Goal: Check status

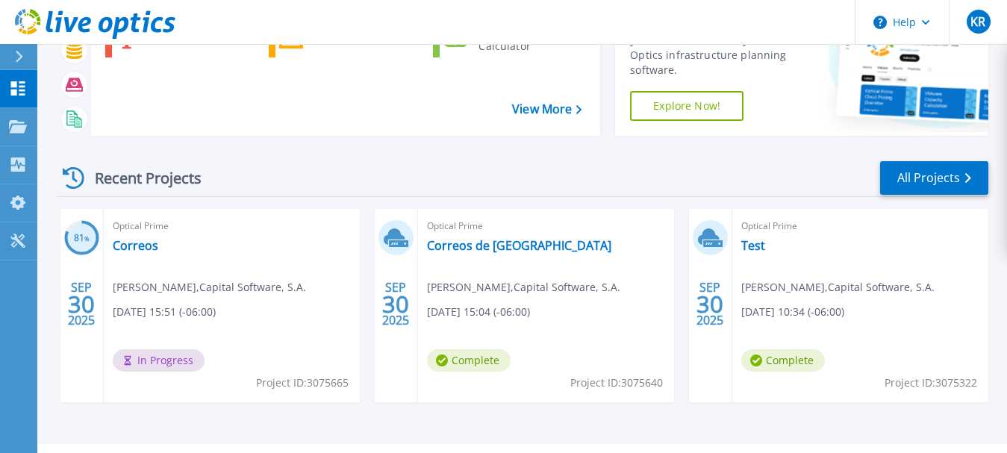
scroll to position [151, 0]
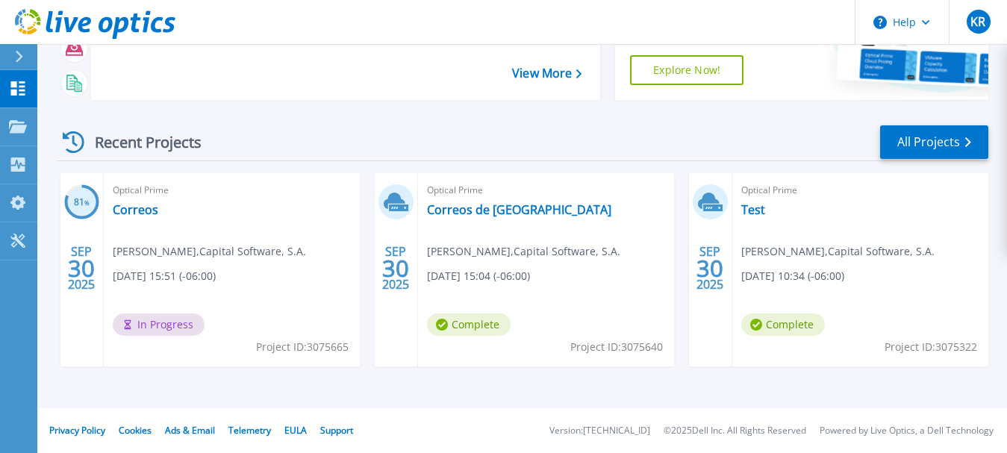
click at [423, 308] on div "Optical Prime Correos de [GEOGRAPHIC_DATA] [PERSON_NAME] , Capital Software, [D…" at bounding box center [546, 269] width 256 height 193
click at [146, 205] on link "Correos" at bounding box center [136, 209] width 46 height 15
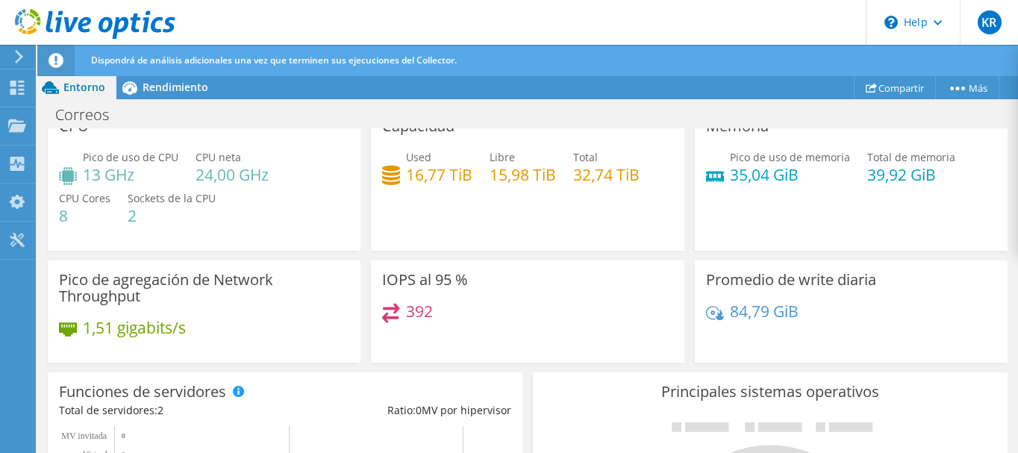
scroll to position [119, 0]
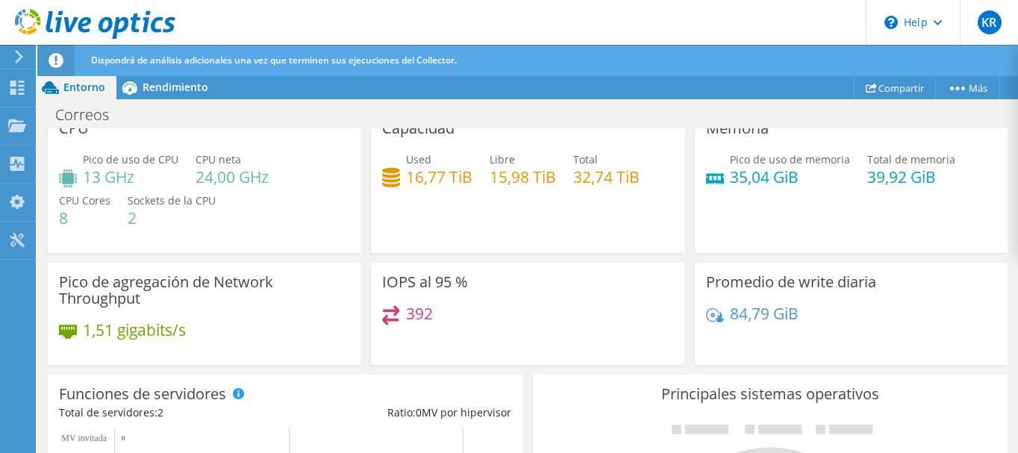
click at [420, 258] on div "IOPS al 95 % 392" at bounding box center [527, 311] width 323 height 107
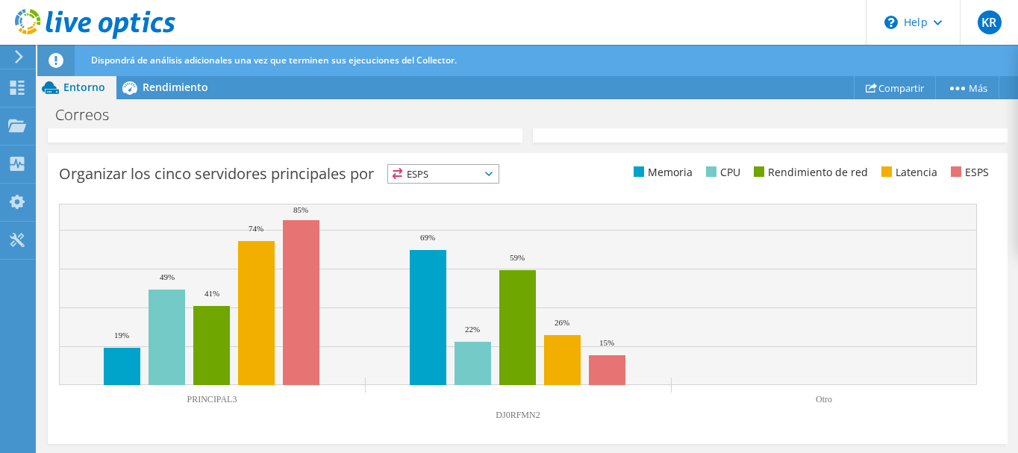
scroll to position [0, 0]
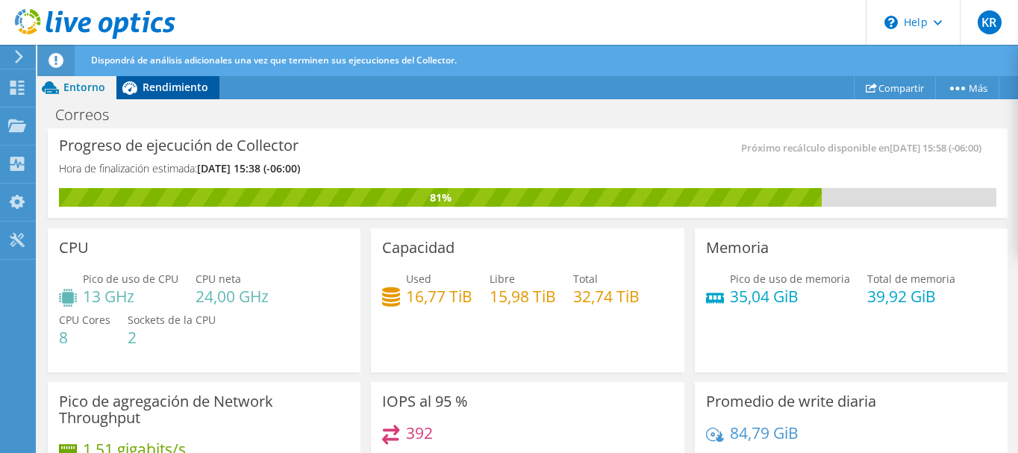
click at [137, 81] on icon at bounding box center [129, 88] width 26 height 26
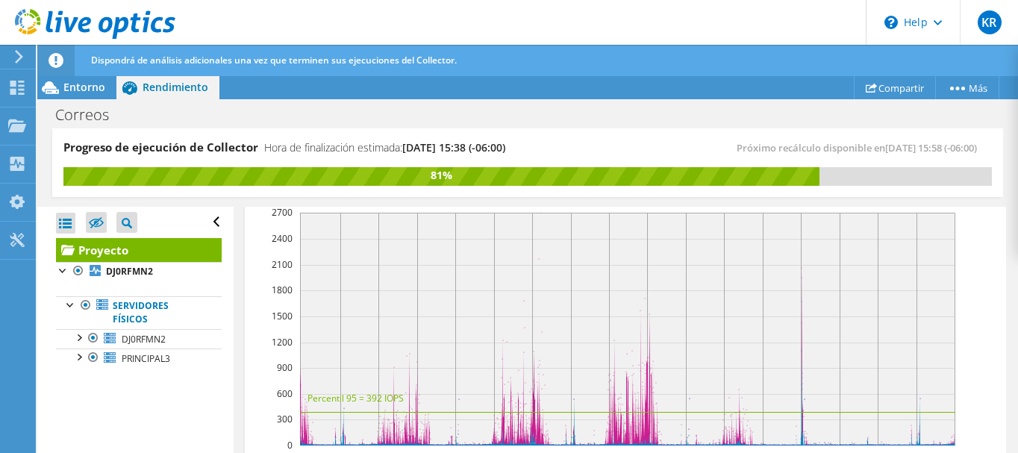
scroll to position [496, 0]
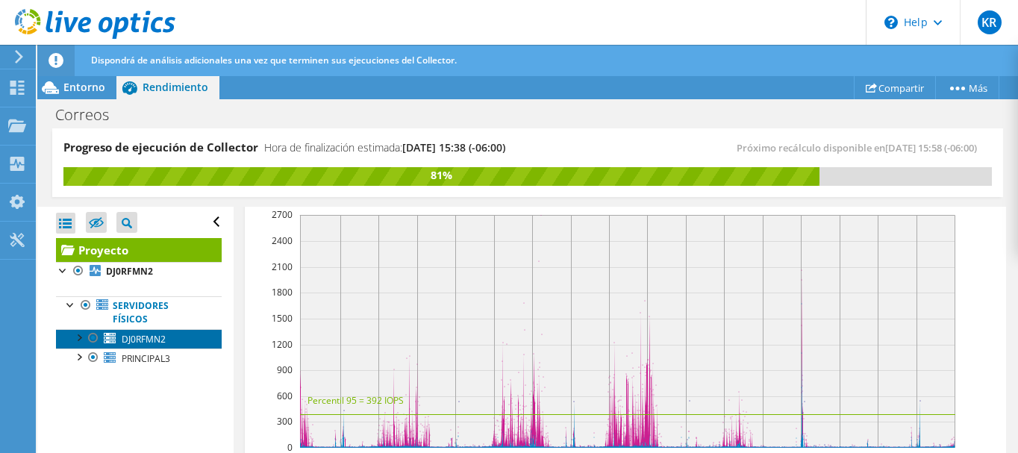
click at [133, 345] on span "DJ0RFMN2" at bounding box center [144, 339] width 44 height 13
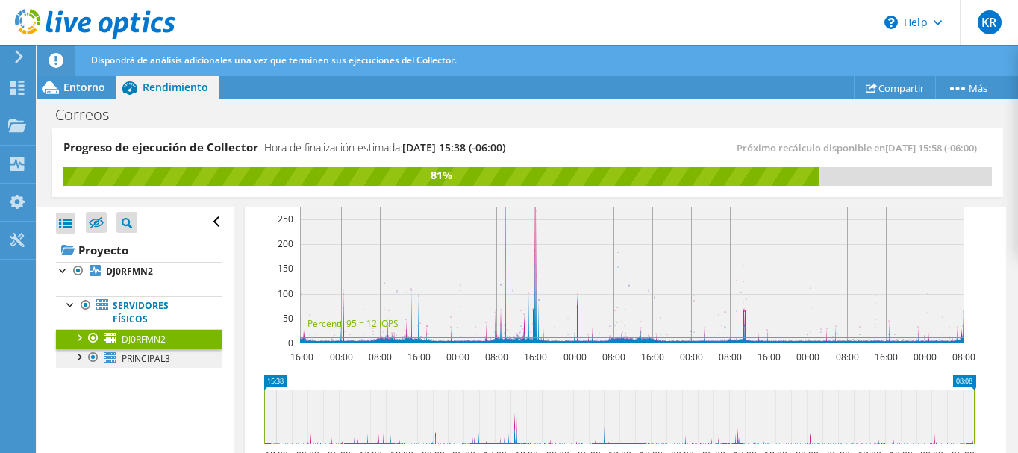
scroll to position [391, 0]
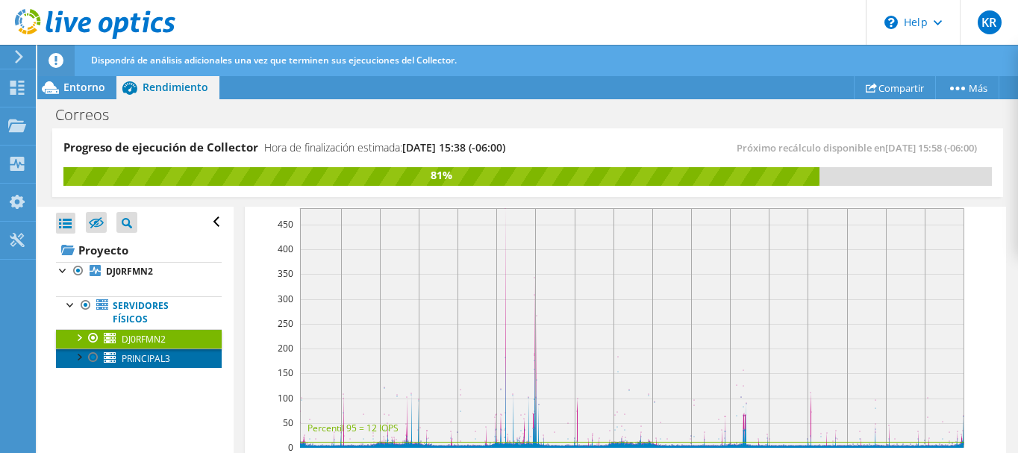
click at [136, 358] on span "PRINCIPAL3" at bounding box center [146, 358] width 49 height 13
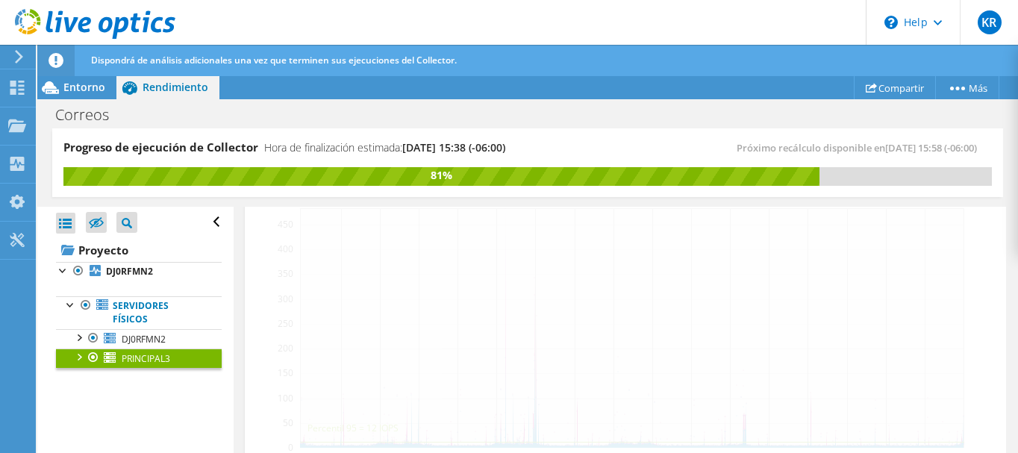
click at [157, 414] on div "Abrir todo Cerrar todo Ocultar nodos excluidos Filtro de árbol del proyecto" at bounding box center [135, 331] width 196 height 248
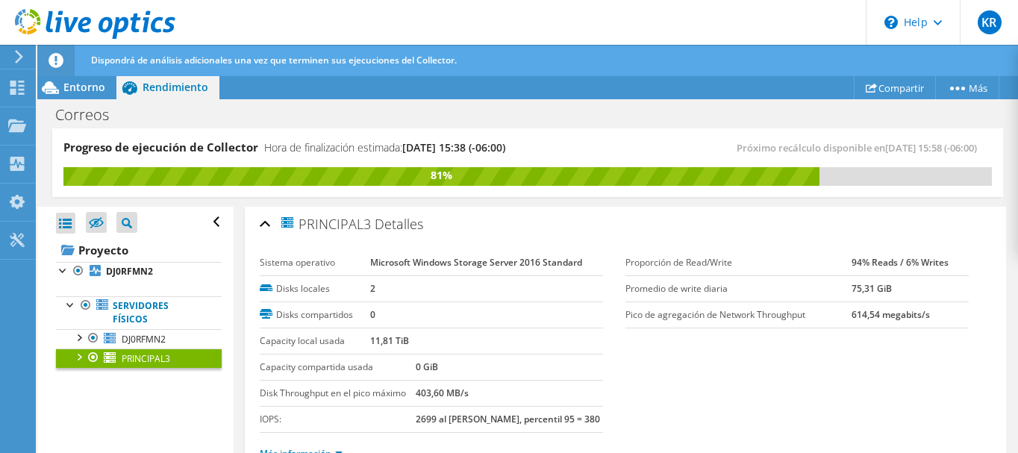
scroll to position [0, 0]
click at [702, 245] on div "Sistema operativo Microsoft Windows Storage Server 2016 Standard Disks locales …" at bounding box center [626, 360] width 732 height 234
